Goal: Find contact information: Find contact information

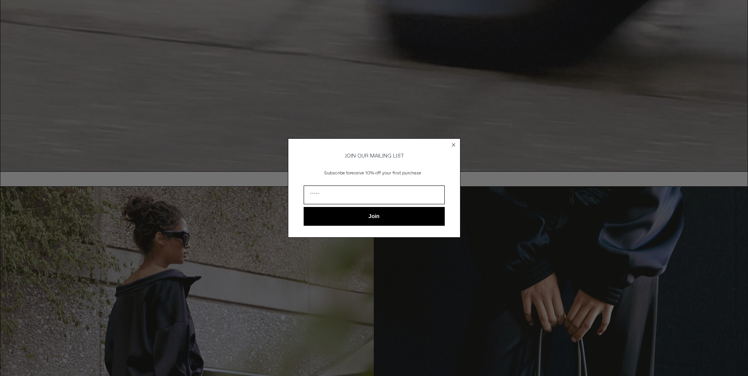
click at [451, 144] on circle "Close dialog" at bounding box center [453, 145] width 7 height 7
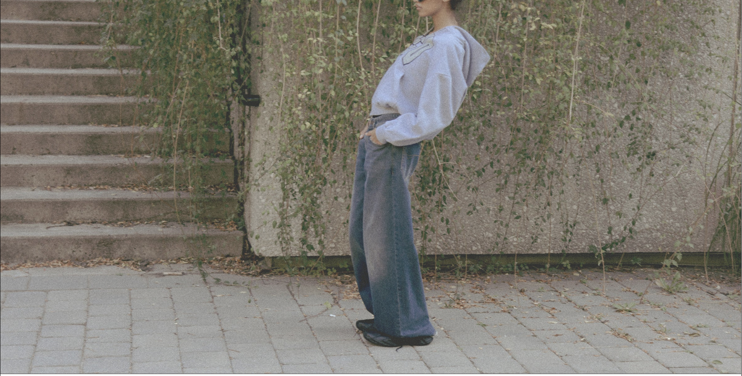
scroll to position [1074, 0]
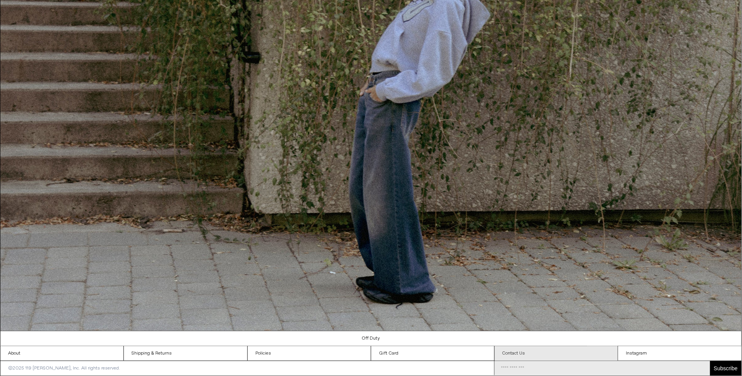
click at [533, 356] on link "Contact Us" at bounding box center [556, 353] width 123 height 15
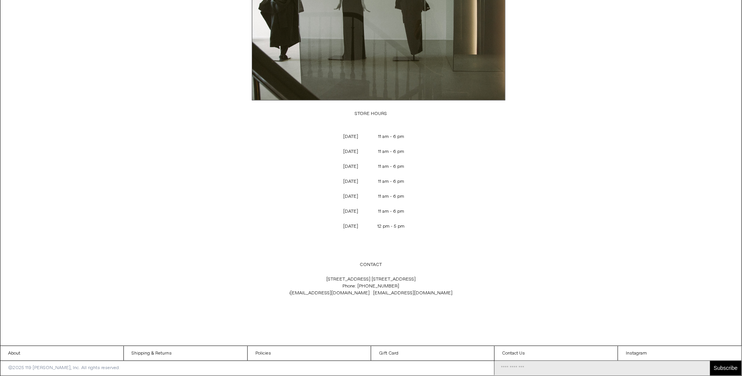
drag, startPoint x: 324, startPoint y: 277, endPoint x: 415, endPoint y: 278, distance: 90.5
click at [415, 278] on p "119 Yorkville Ave. Toronto, Ontario M5R 1C4 Phone: +1 (416) 928 0954 i nfo@119c…" at bounding box center [371, 286] width 254 height 28
copy p "119 Yorkville Ave. Toronto, Ontario M5R 1C4"
click at [174, 213] on div "Contact Us STORE HOURS MONDAY 11 am - 6 pm TUESDAY 11 am - 6 pm WEDNESDAY 11 am…" at bounding box center [370, 111] width 741 height 467
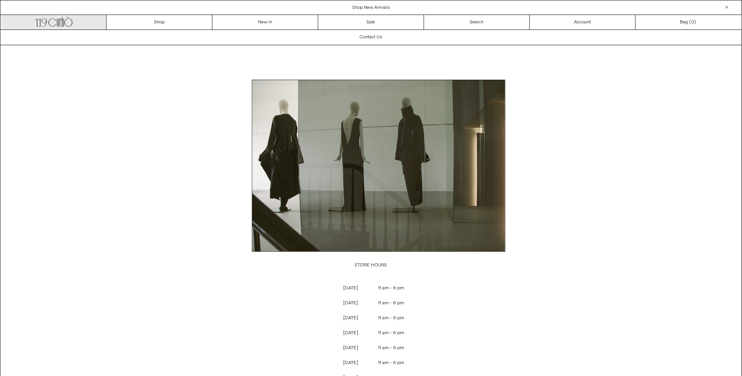
click at [70, 20] on icon at bounding box center [68, 23] width 8 height 8
